Goal: Task Accomplishment & Management: Manage account settings

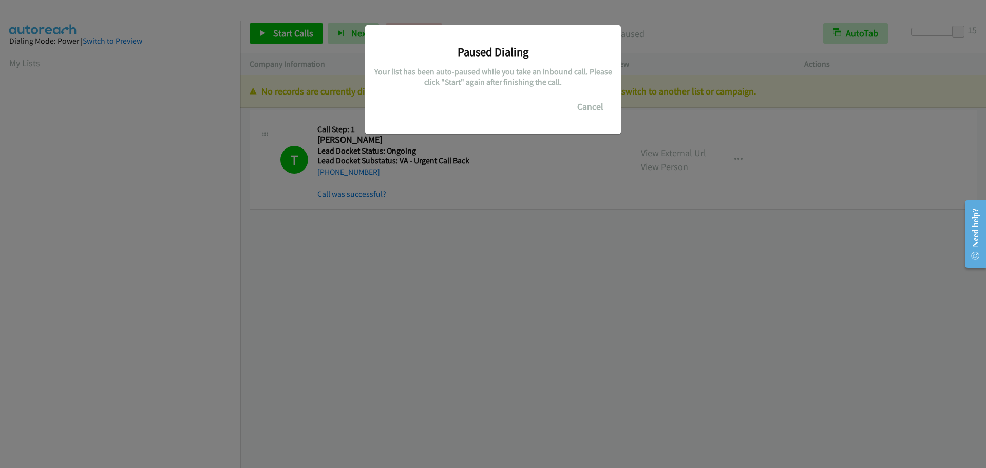
scroll to position [108, 0]
click at [592, 105] on button "Cancel" at bounding box center [591, 107] width 46 height 21
